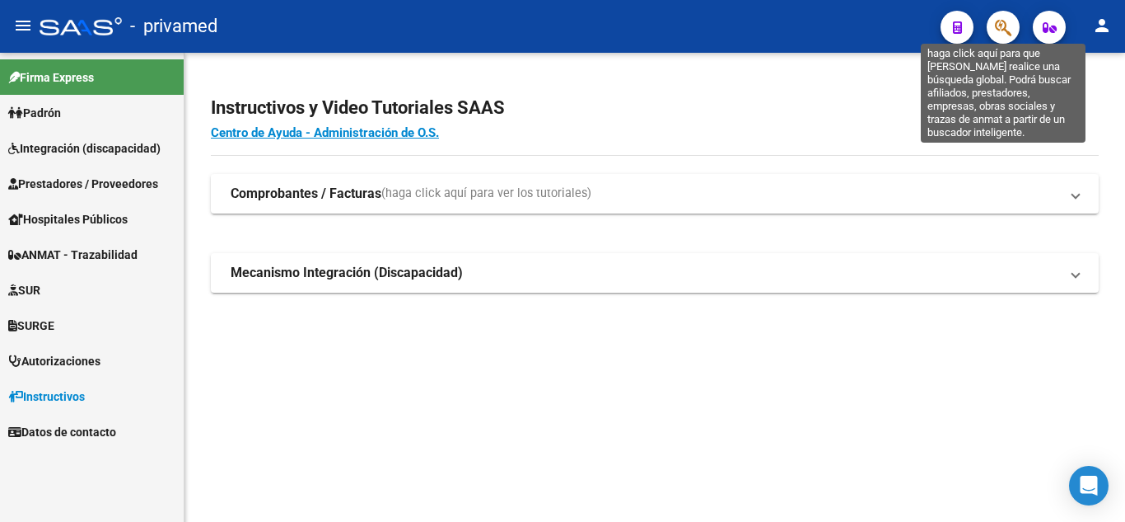
click at [1010, 22] on icon "button" at bounding box center [1003, 27] width 16 height 19
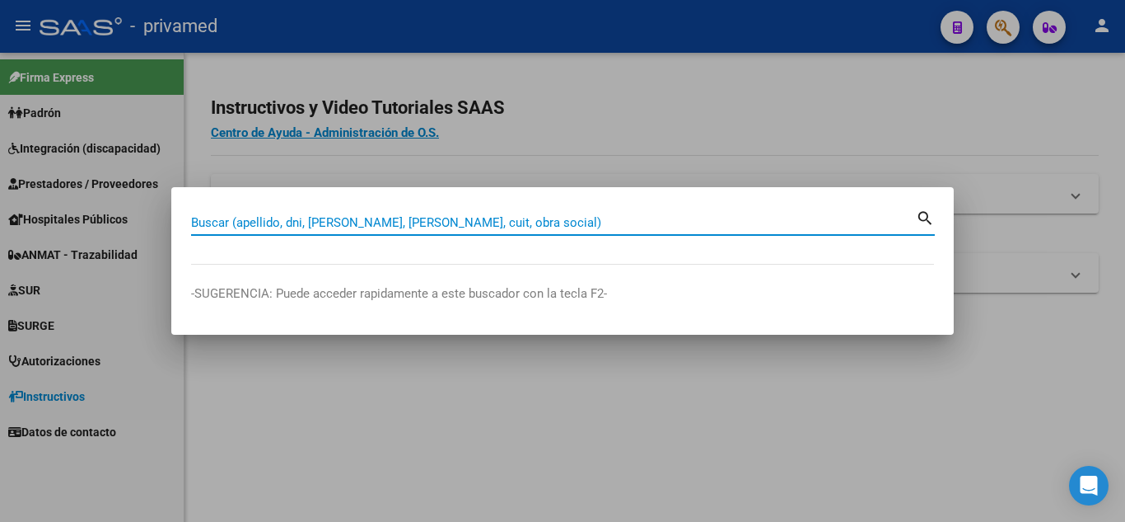
paste input "29128047"
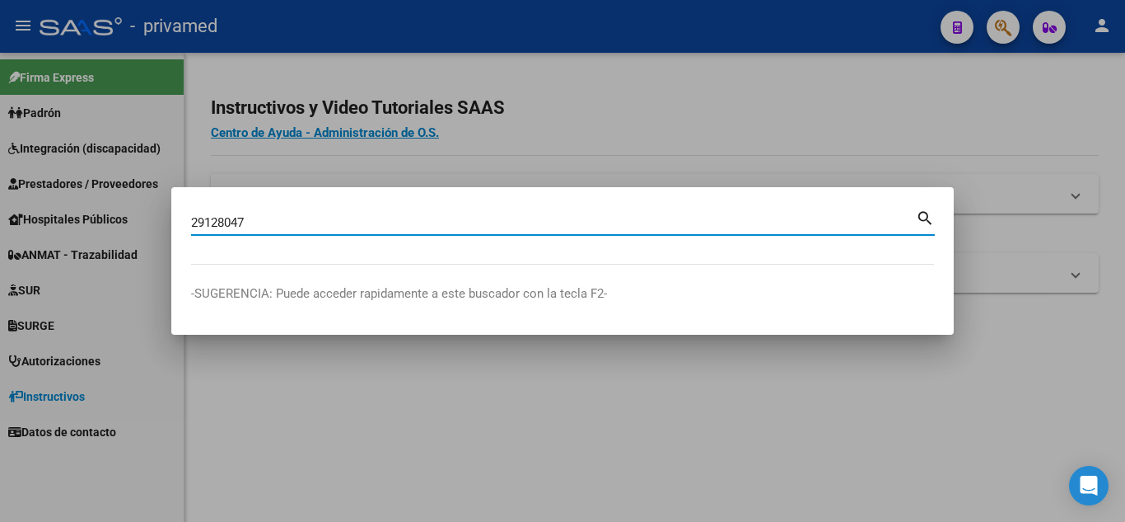
type input "29128047"
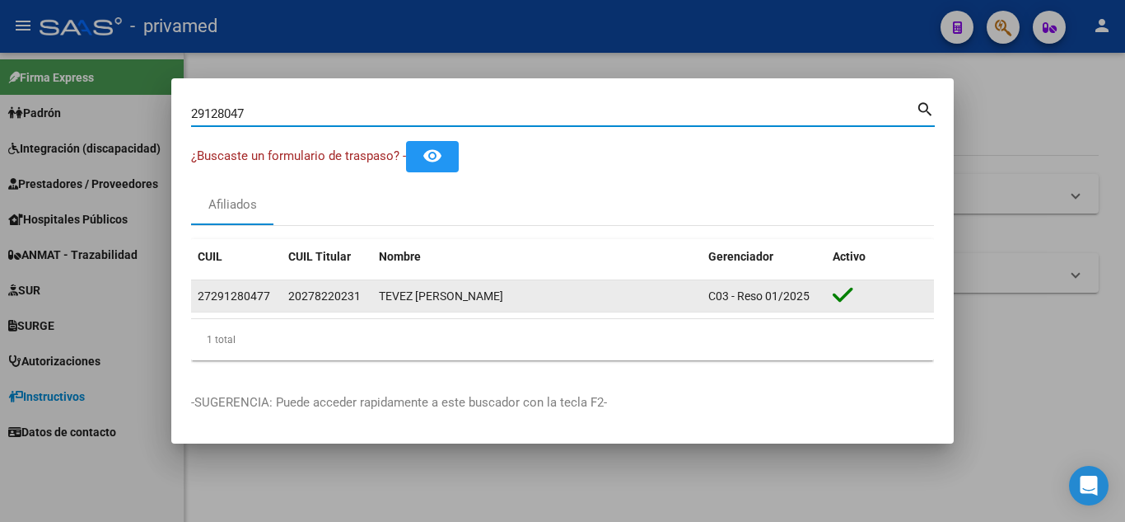
click at [585, 302] on div "TEVEZ [PERSON_NAME]" at bounding box center [537, 296] width 316 height 19
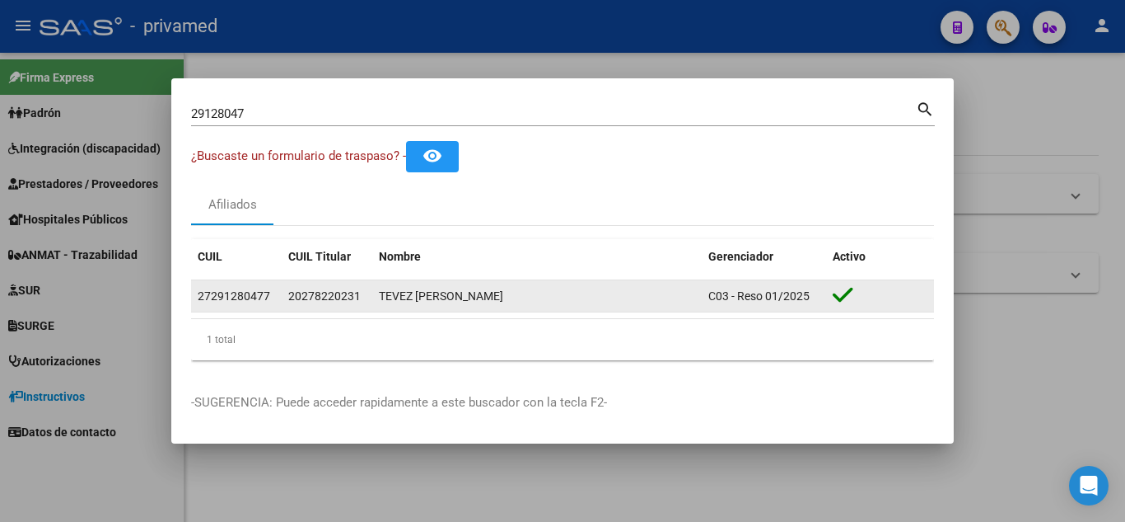
click at [585, 302] on div "TEVEZ [PERSON_NAME]" at bounding box center [537, 296] width 316 height 19
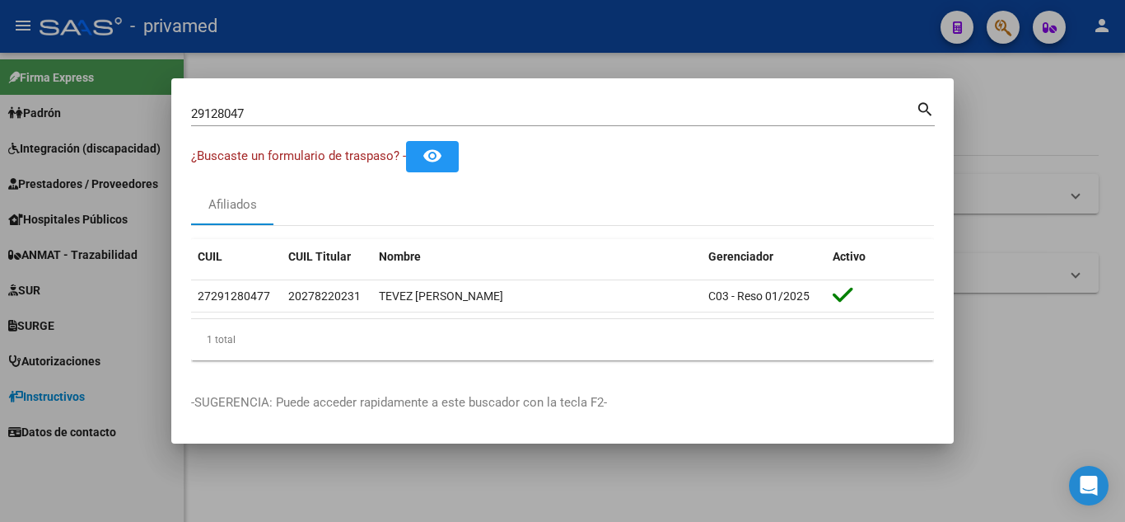
click at [988, 90] on div at bounding box center [562, 261] width 1125 height 522
